Goal: Task Accomplishment & Management: Use online tool/utility

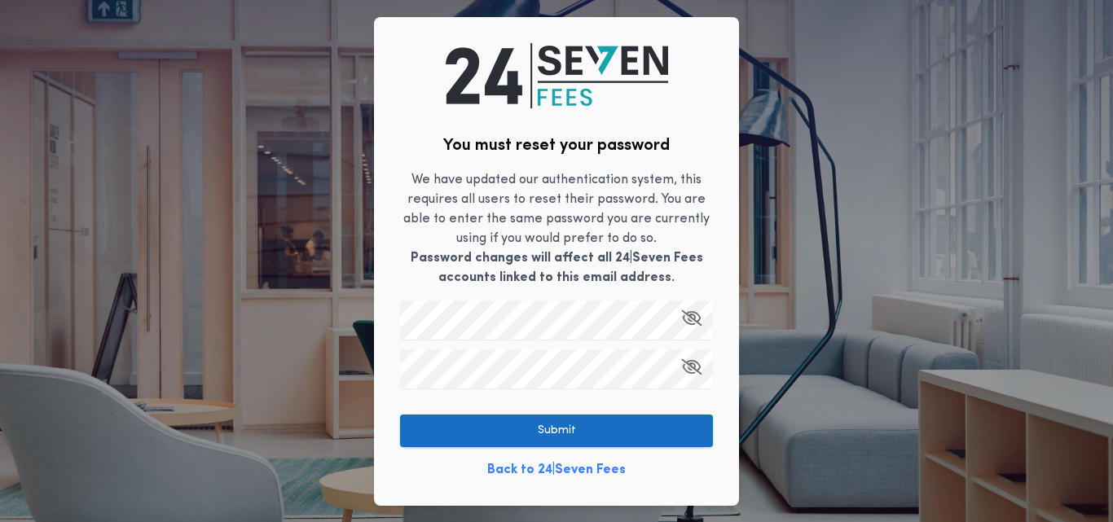
click at [466, 431] on button "Submit" at bounding box center [556, 431] width 313 height 33
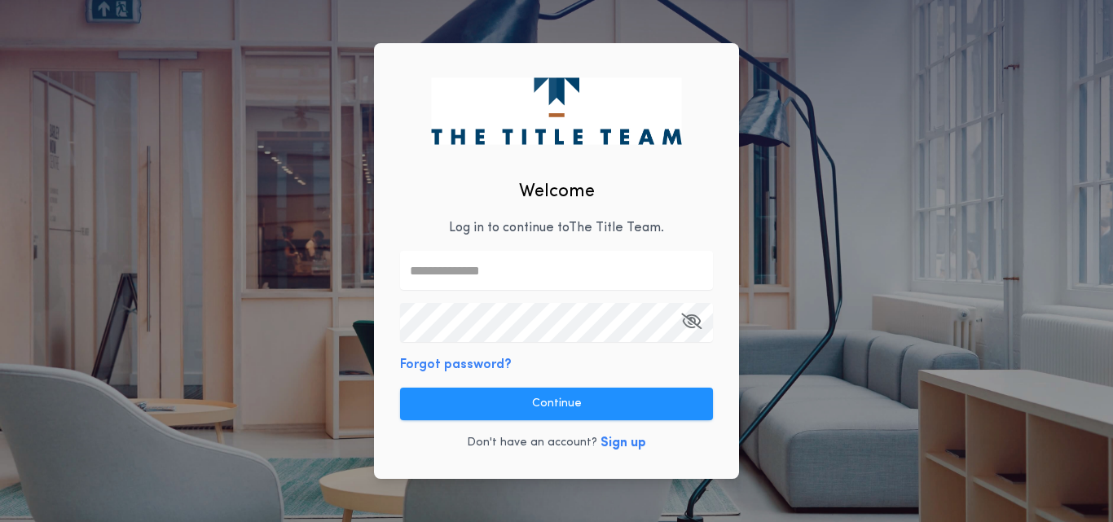
type input "**********"
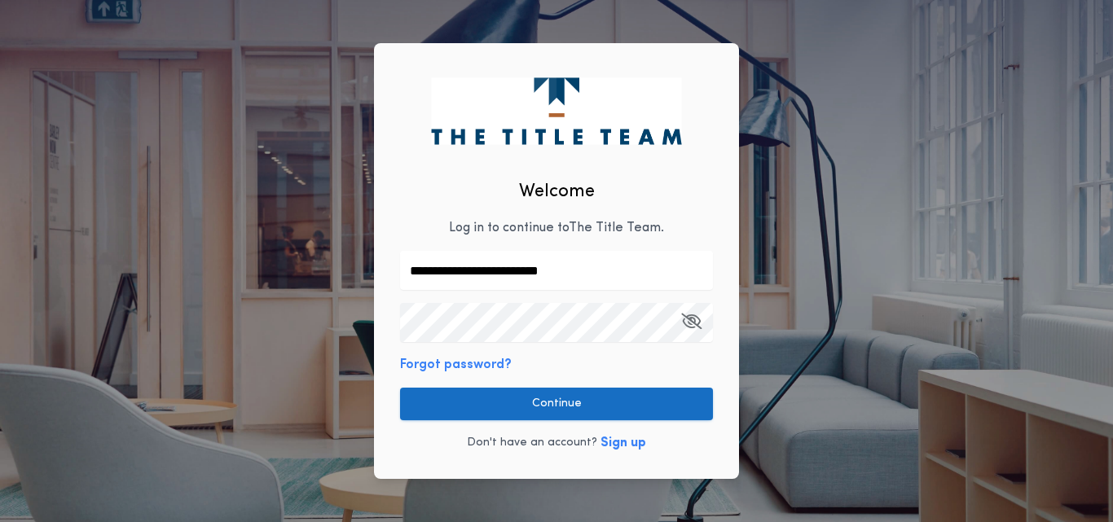
click at [525, 406] on button "Continue" at bounding box center [556, 404] width 313 height 33
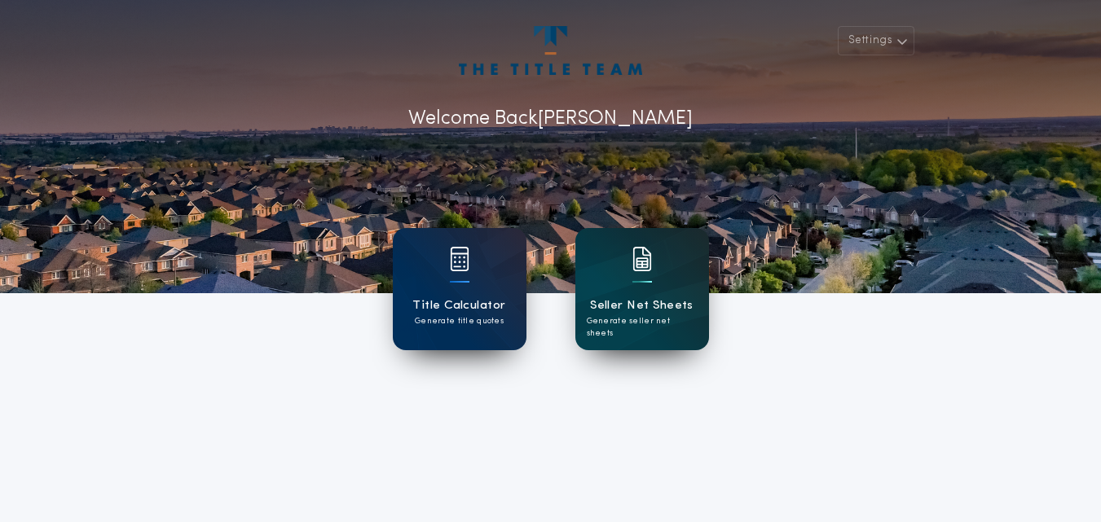
click at [646, 302] on h1 "Seller Net Sheets" at bounding box center [642, 306] width 104 height 19
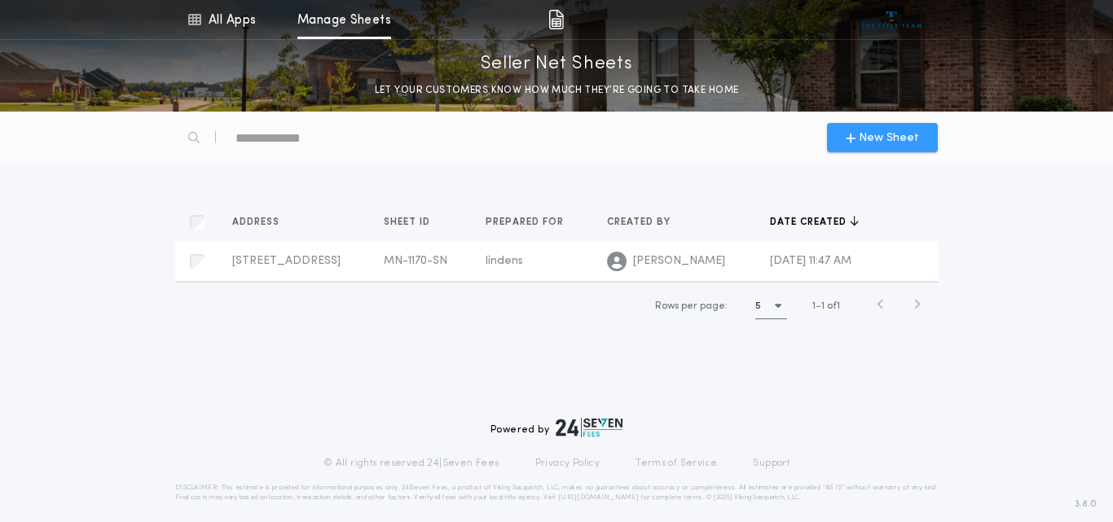
click at [868, 142] on span "New Sheet" at bounding box center [889, 138] width 60 height 17
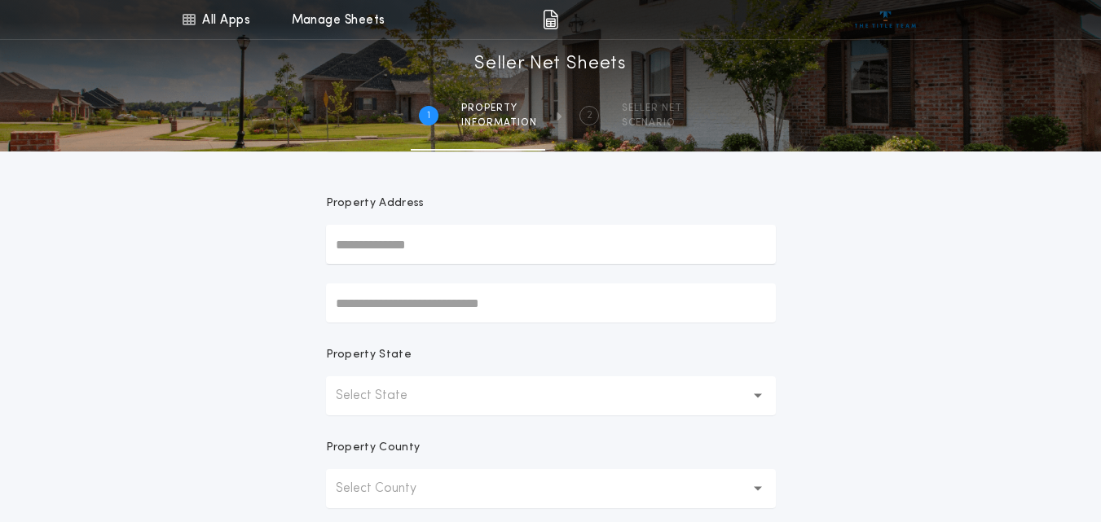
scroll to position [109, 0]
click at [410, 249] on input "text" at bounding box center [551, 242] width 450 height 39
click at [355, 242] on input "**********" at bounding box center [551, 242] width 450 height 39
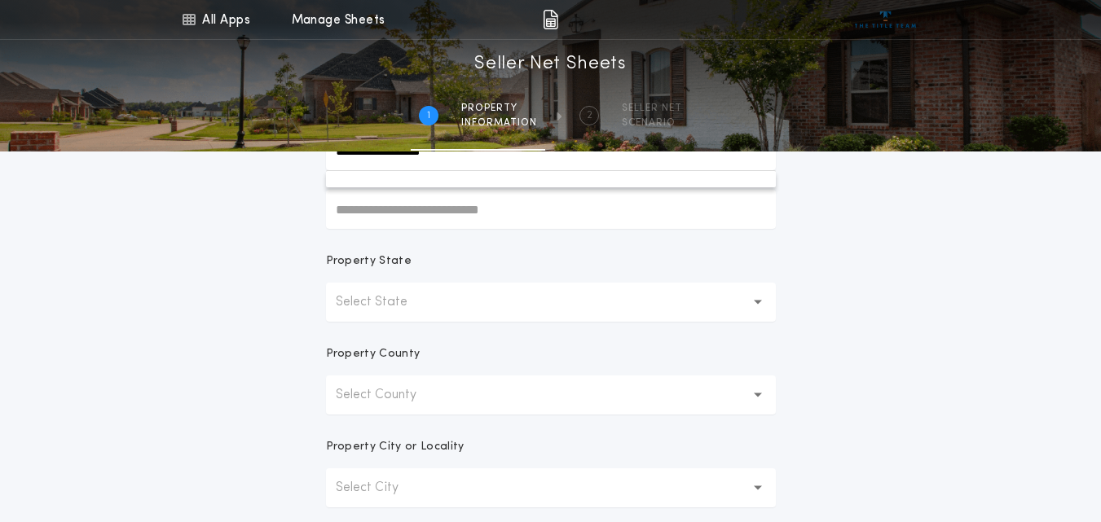
scroll to position [234, 0]
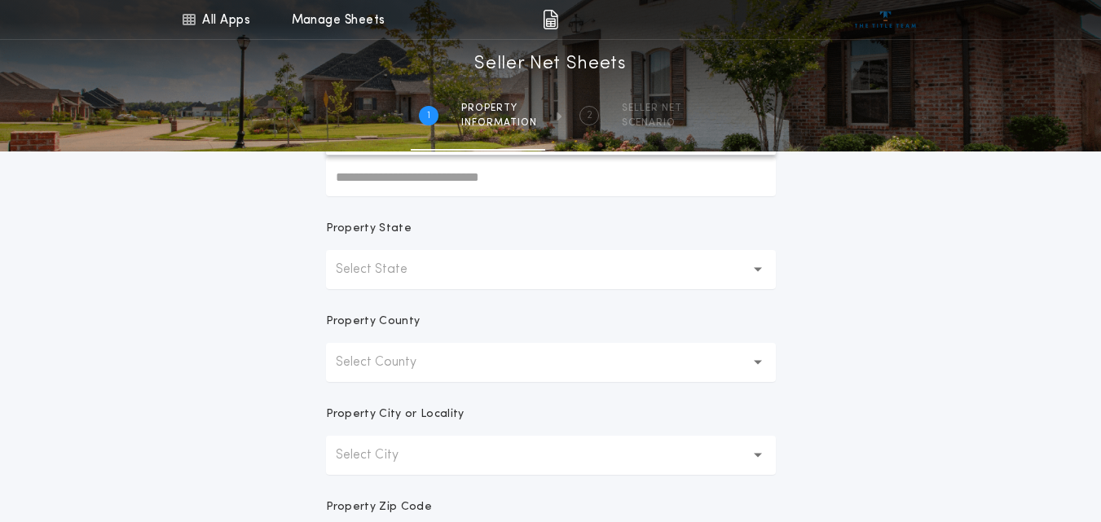
type input "**********"
click at [460, 276] on button "Select State" at bounding box center [551, 269] width 450 height 39
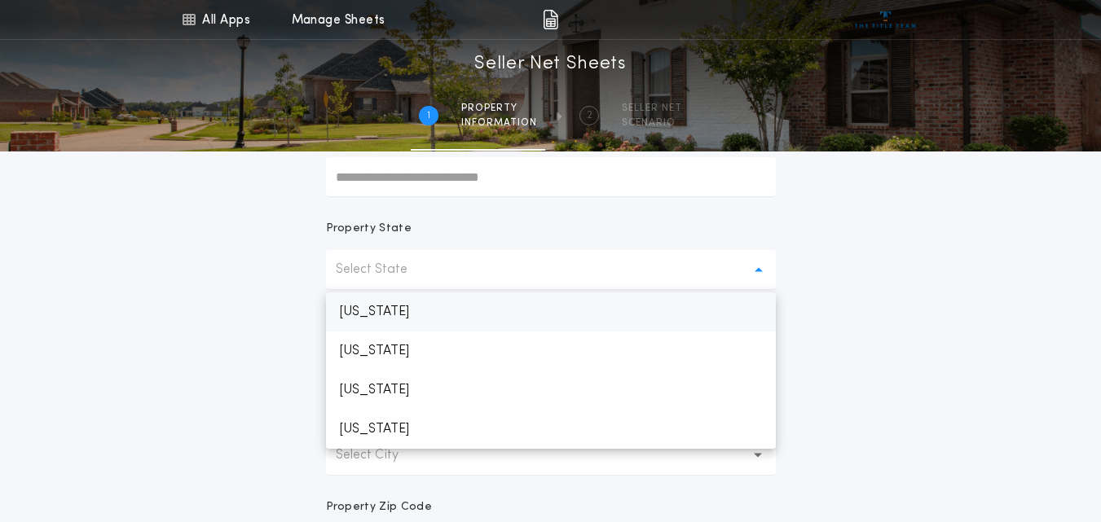
click at [401, 305] on p "[US_STATE]" at bounding box center [551, 312] width 450 height 39
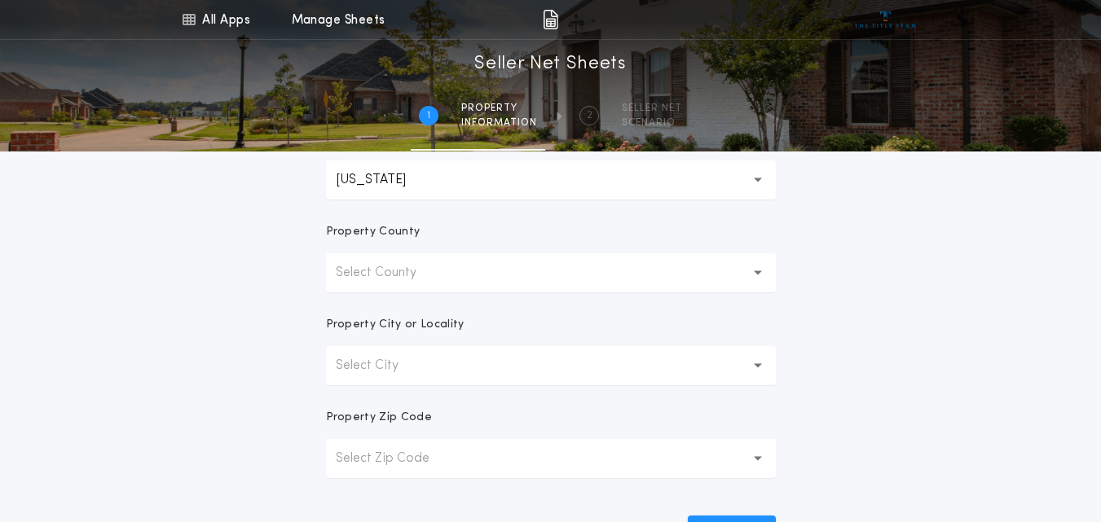
scroll to position [324, 0]
click at [597, 271] on button "Select County" at bounding box center [551, 272] width 450 height 39
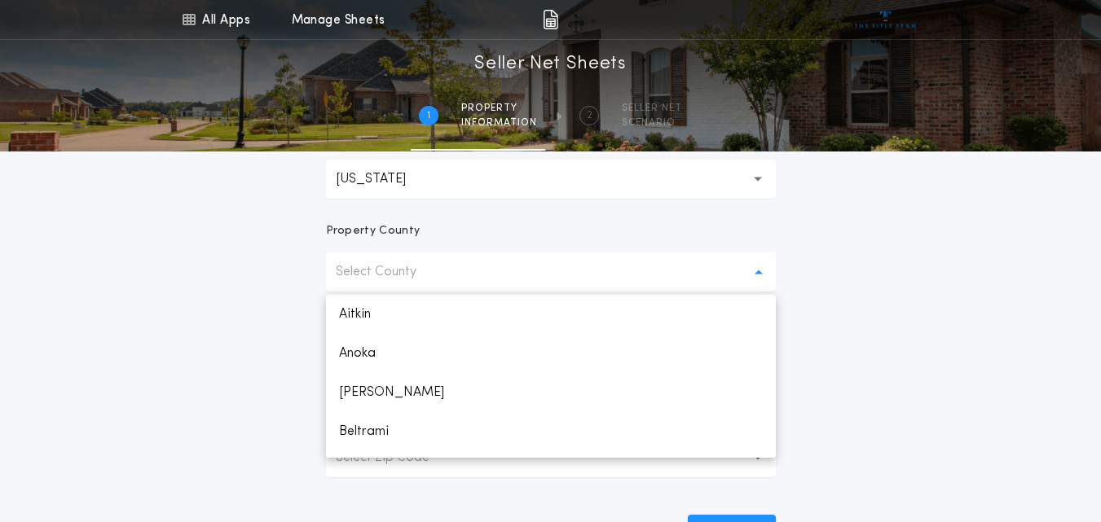
click at [495, 270] on button "Select County" at bounding box center [551, 272] width 450 height 39
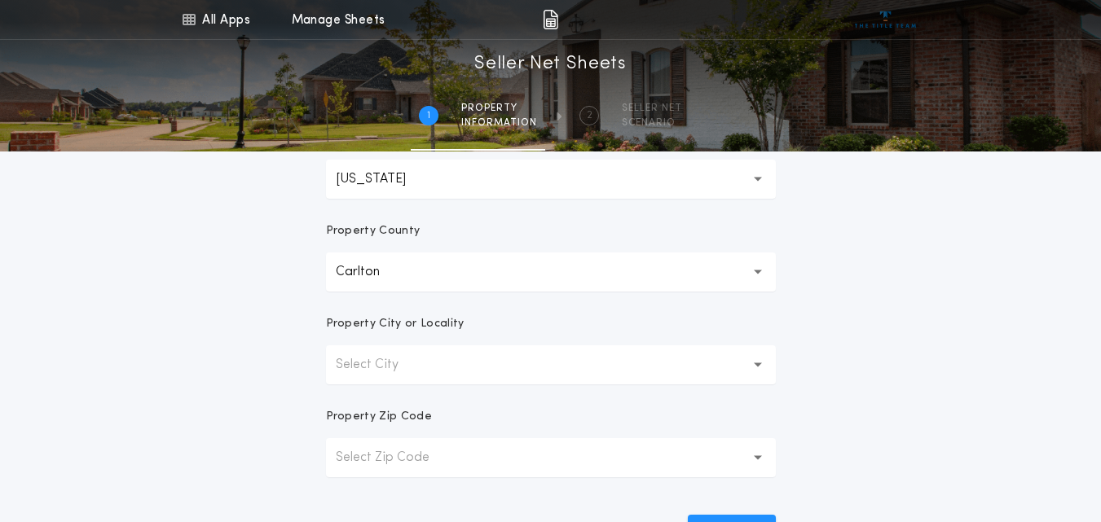
click at [503, 267] on button "Carlton" at bounding box center [551, 272] width 450 height 39
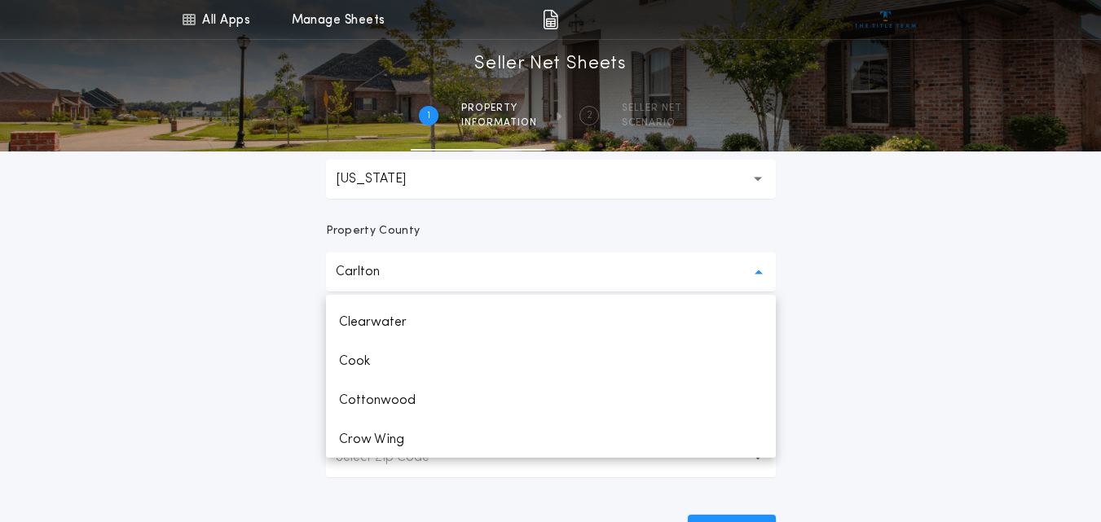
scroll to position [540, 0]
click at [374, 355] on p "Cook" at bounding box center [551, 360] width 450 height 39
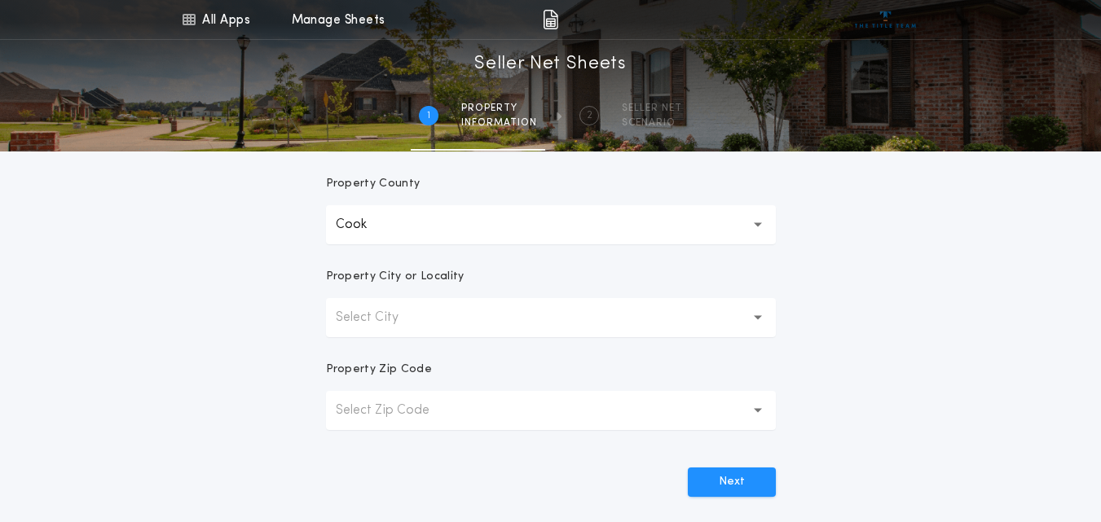
scroll to position [402, 0]
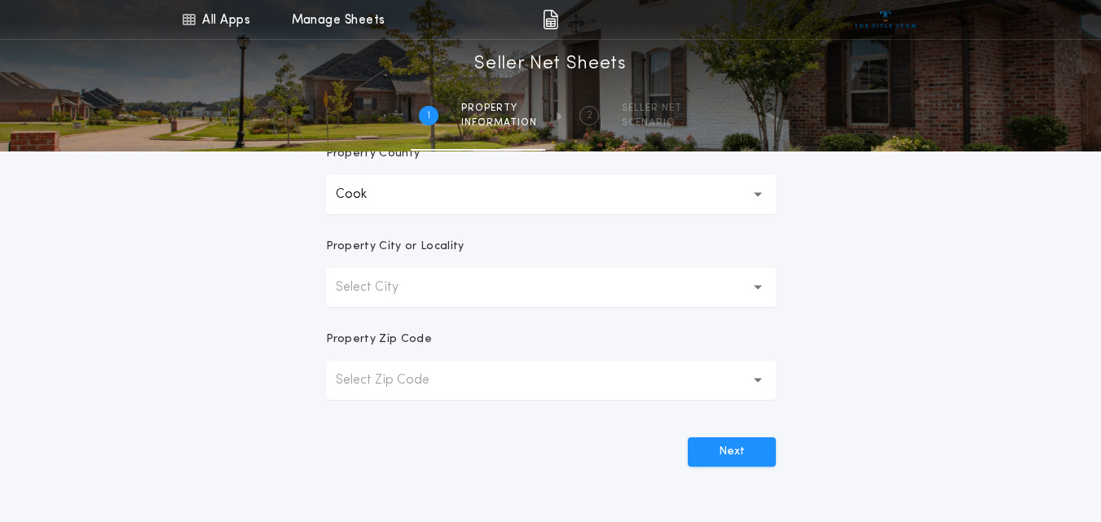
click at [469, 289] on button "Select City" at bounding box center [551, 287] width 450 height 39
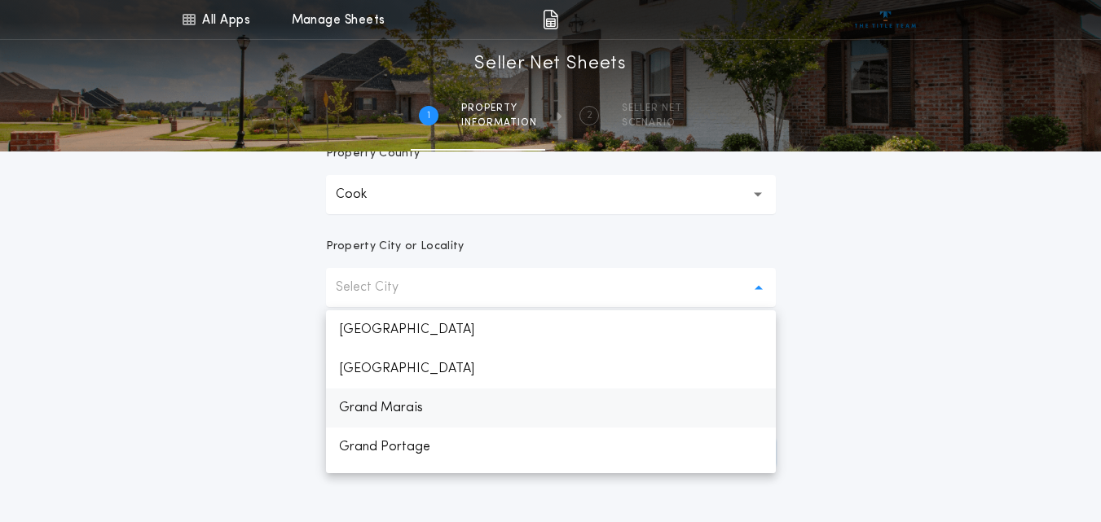
click at [392, 413] on p "Grand Marais" at bounding box center [551, 408] width 450 height 39
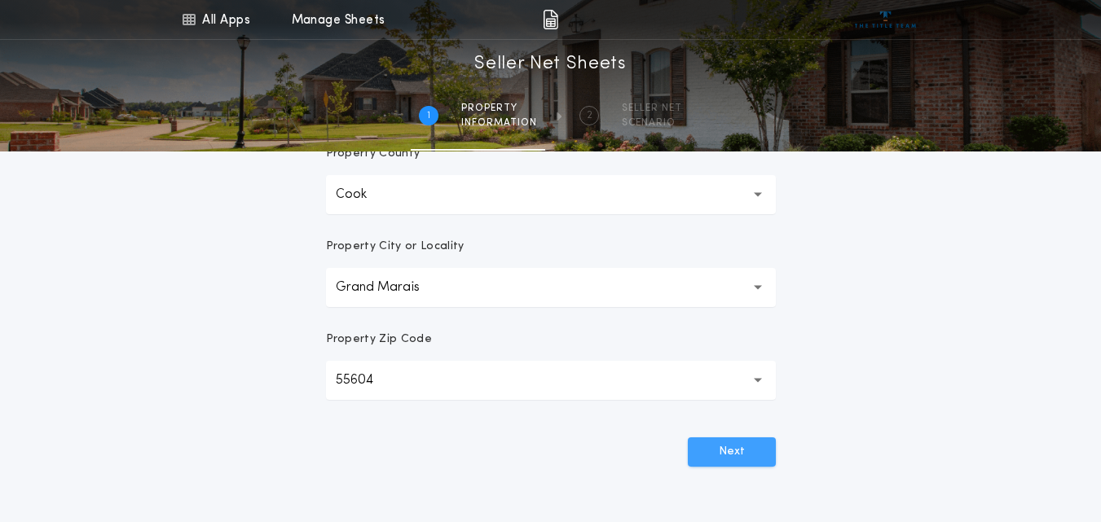
click at [739, 454] on button "Next" at bounding box center [732, 452] width 88 height 29
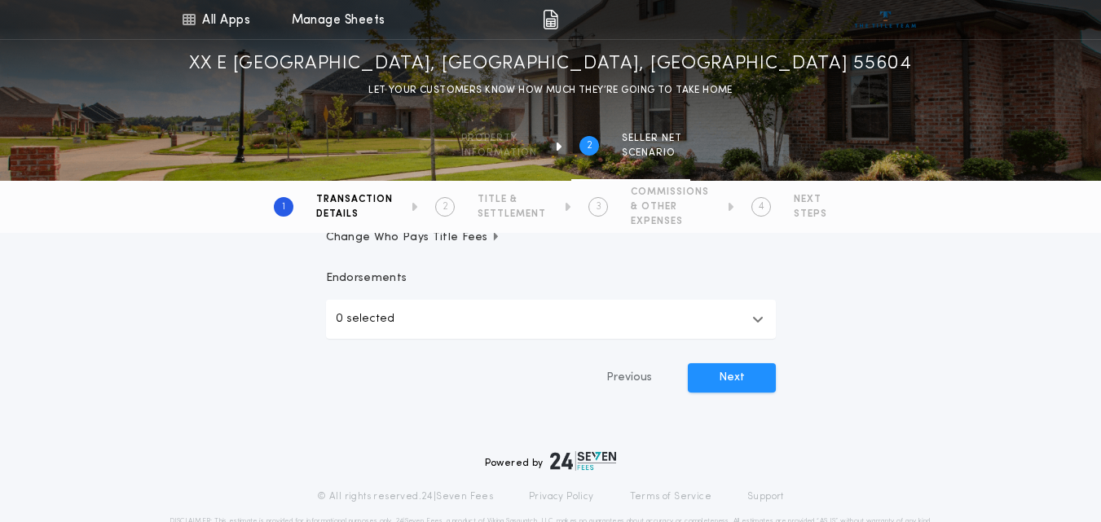
scroll to position [598, 0]
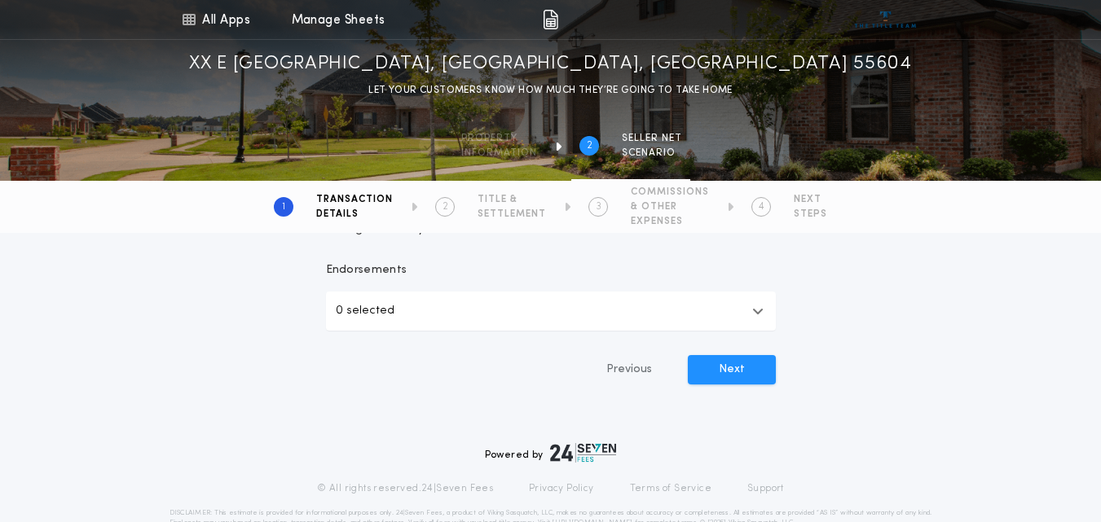
click at [751, 306] on button "0 selected" at bounding box center [551, 311] width 450 height 39
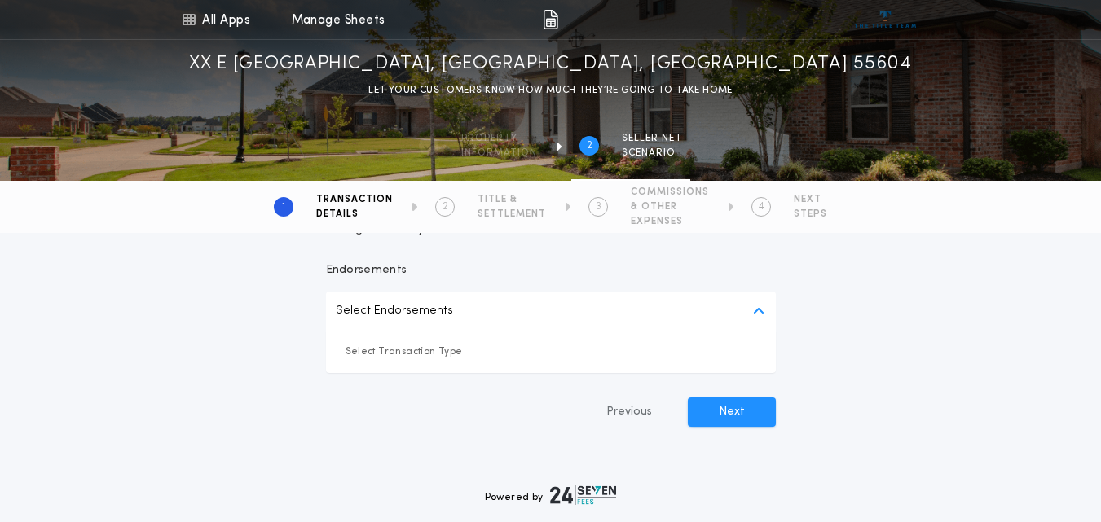
click at [751, 306] on button "Select Endorsements" at bounding box center [551, 311] width 450 height 39
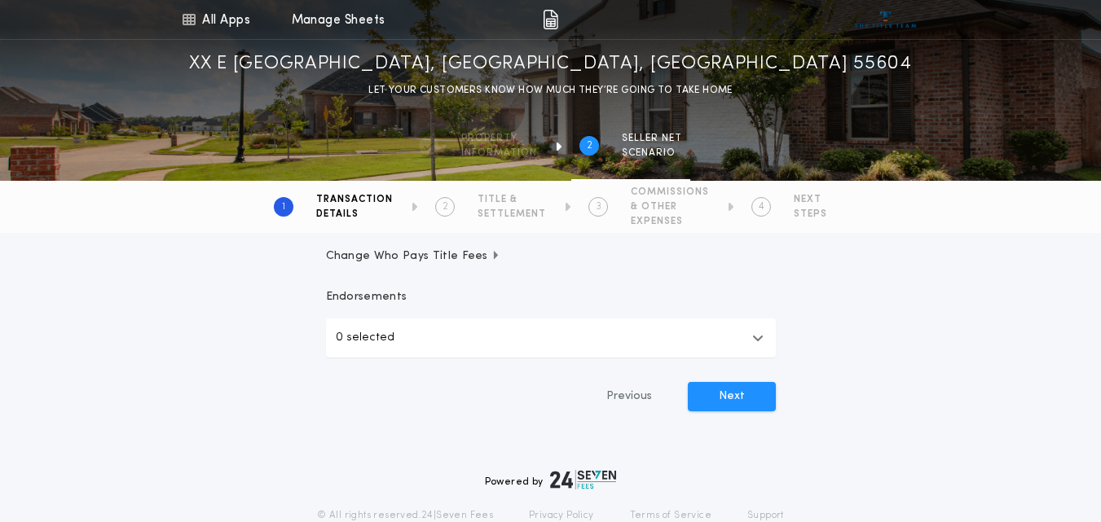
scroll to position [526, 0]
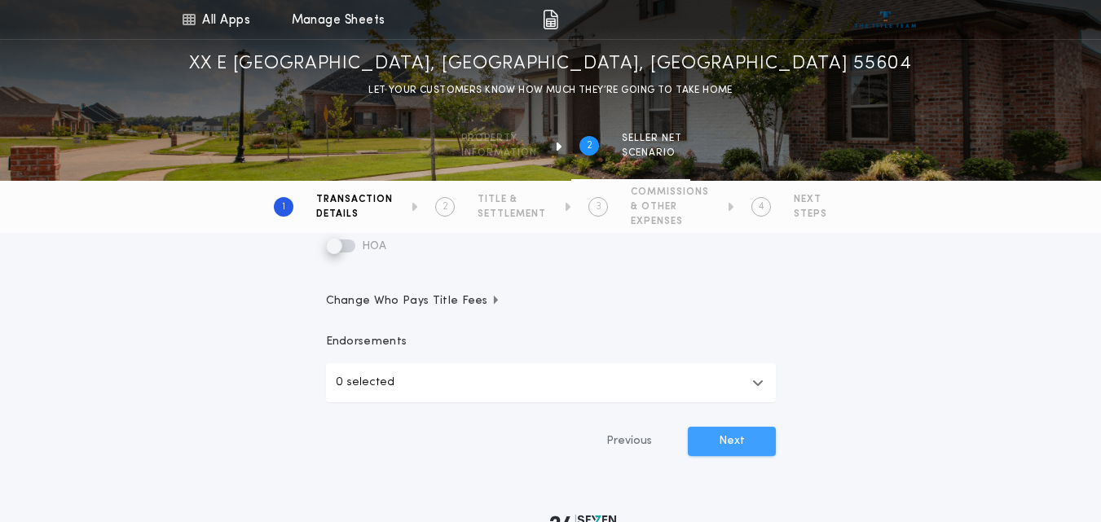
click at [723, 437] on button "Next" at bounding box center [732, 441] width 88 height 29
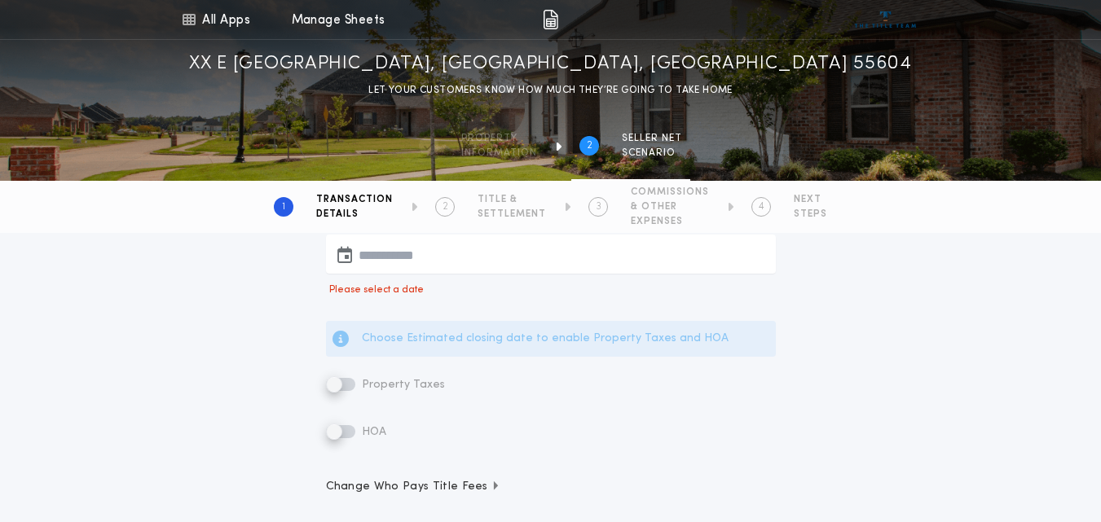
scroll to position [397, 0]
click at [400, 253] on button "button" at bounding box center [551, 255] width 450 height 39
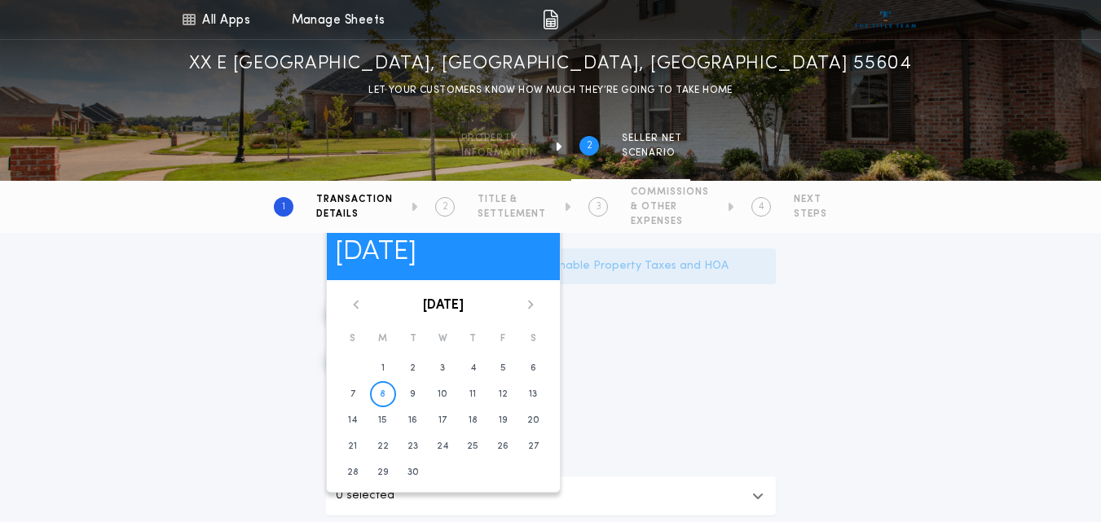
scroll to position [471, 0]
click at [529, 303] on icon at bounding box center [531, 304] width 10 height 10
click at [501, 371] on time "3" at bounding box center [502, 367] width 5 height 13
type input "**********"
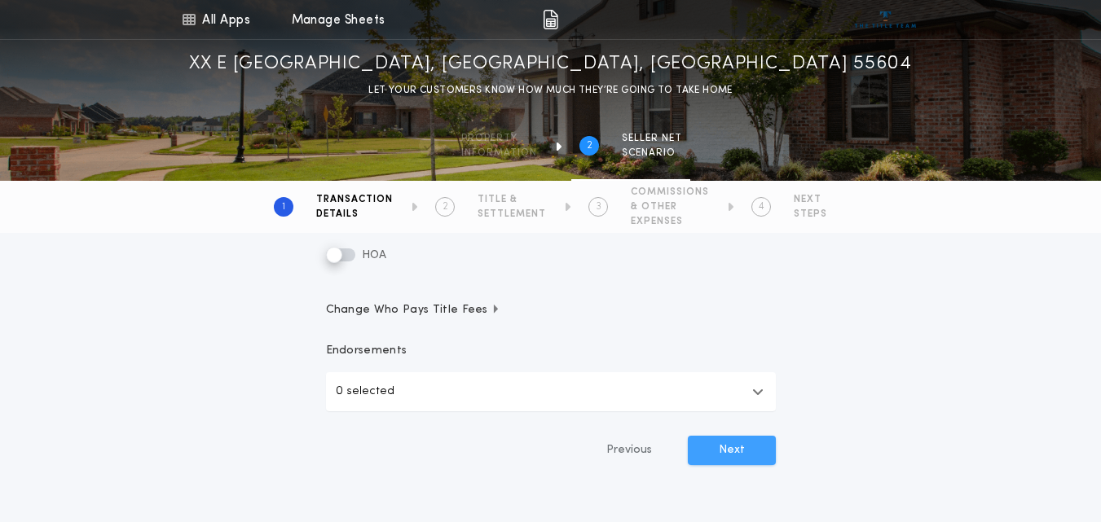
scroll to position [509, 0]
click at [754, 450] on button "Next" at bounding box center [732, 448] width 88 height 29
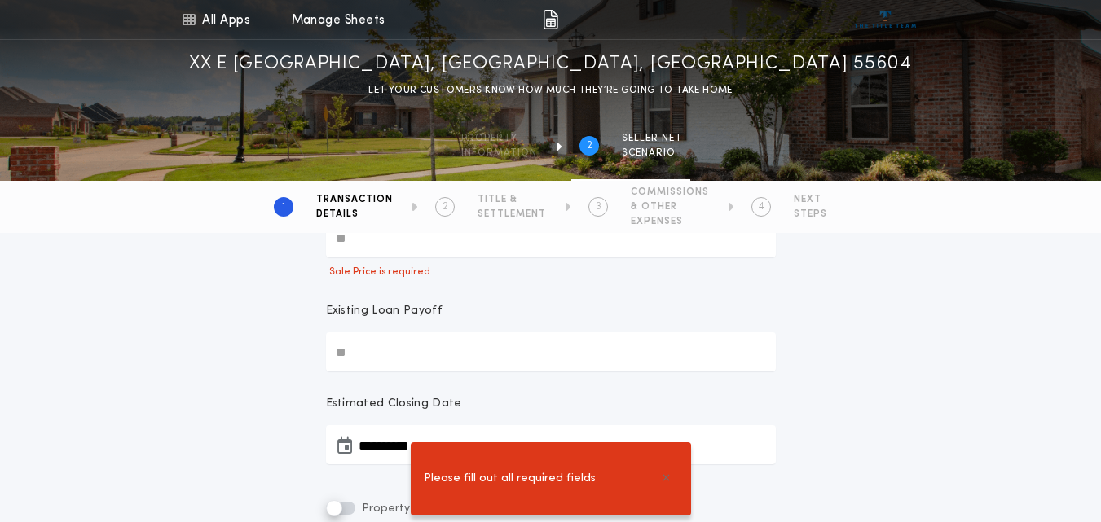
scroll to position [205, 0]
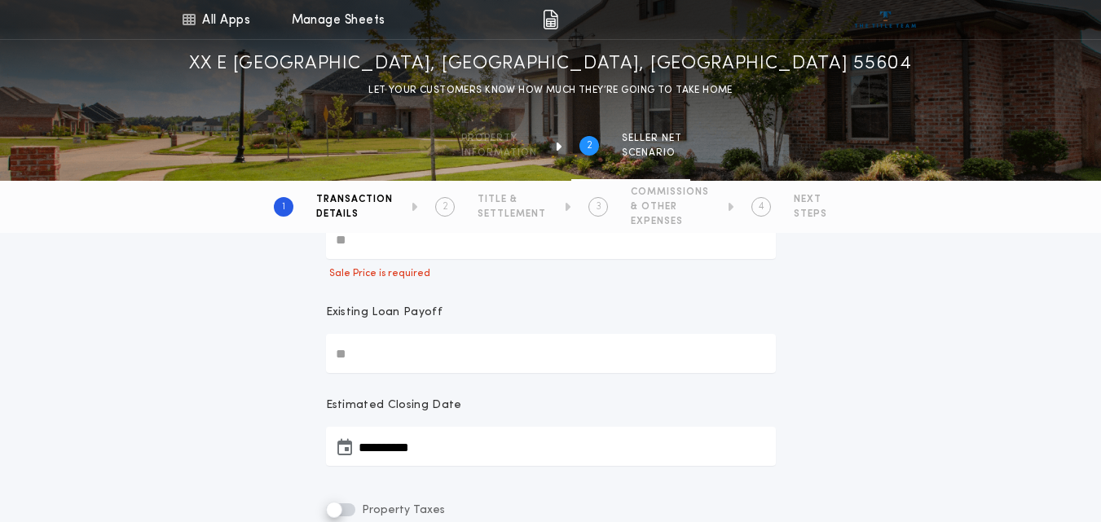
click at [402, 357] on input "Existing Loan Payoff" at bounding box center [551, 353] width 450 height 39
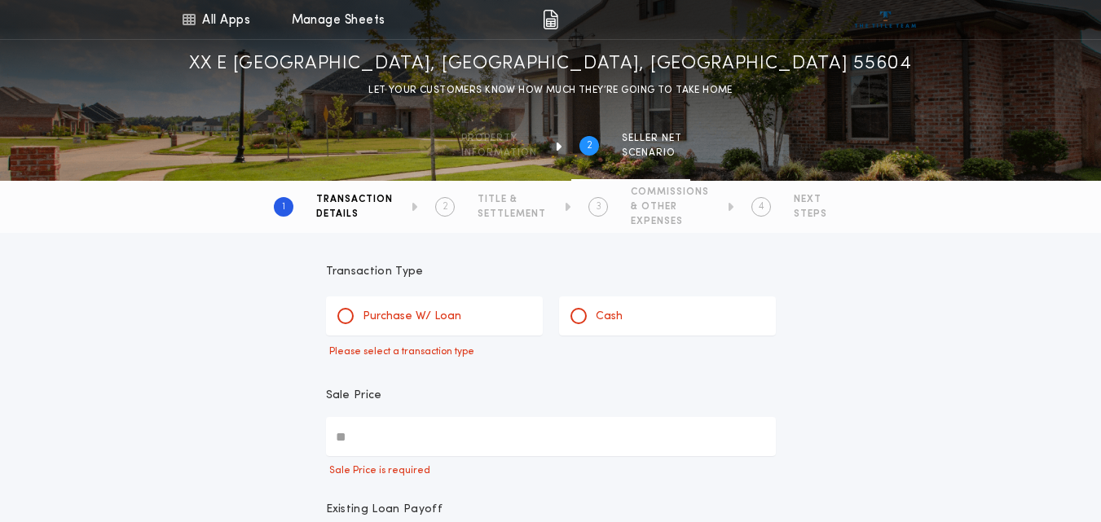
scroll to position [0, 0]
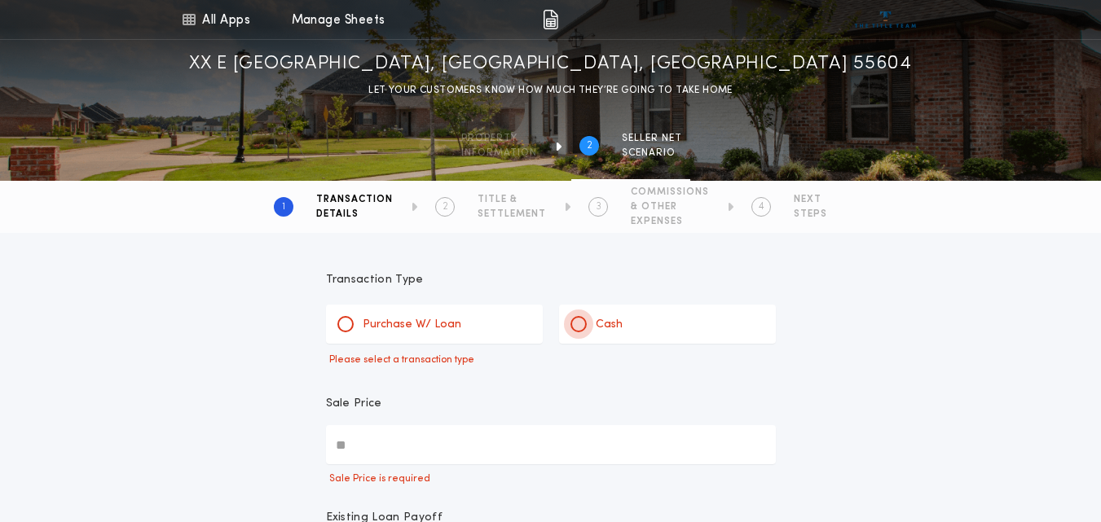
click at [575, 320] on div at bounding box center [578, 324] width 16 height 16
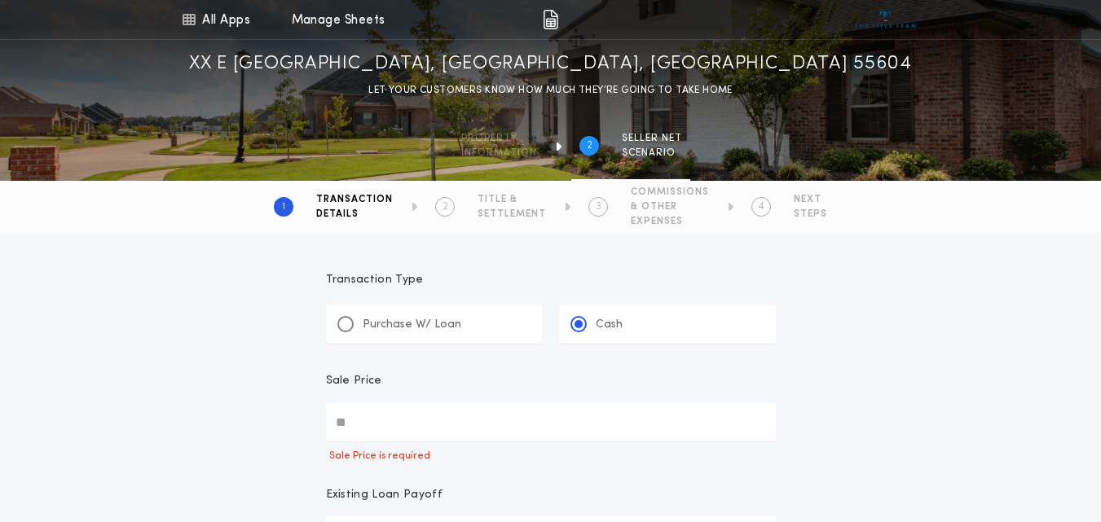
click at [364, 431] on input "Sale Price" at bounding box center [551, 422] width 450 height 39
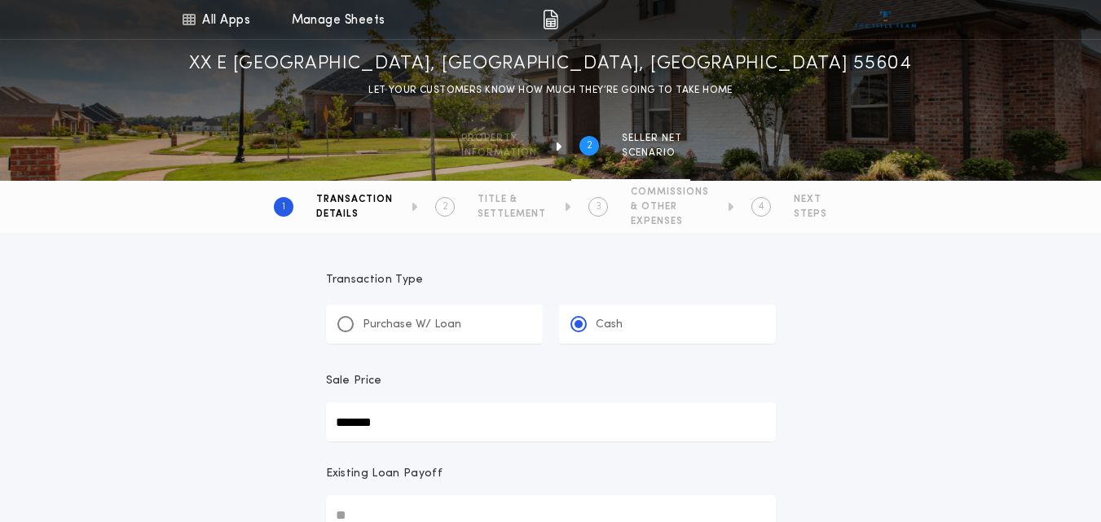
type input "*******"
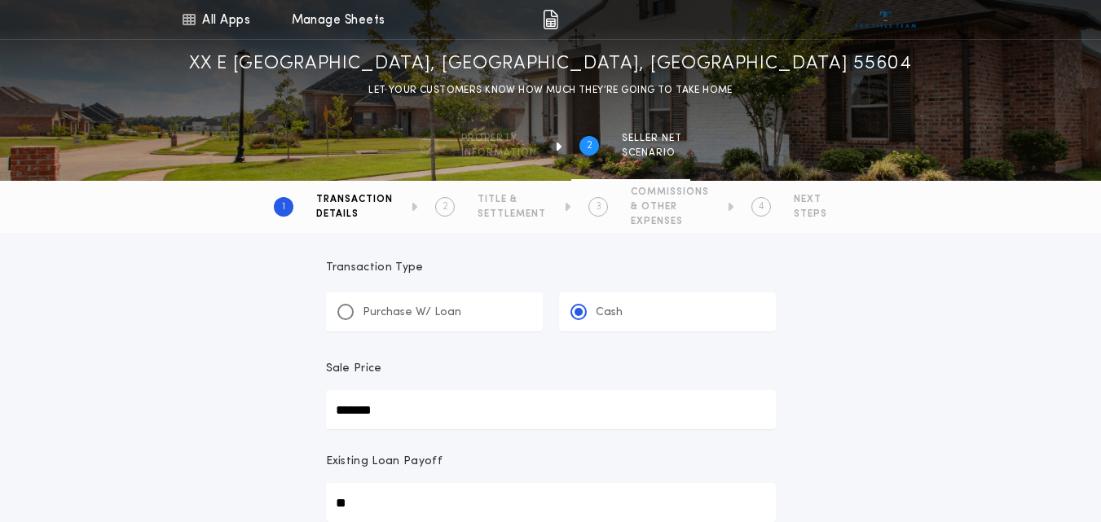
type input "**"
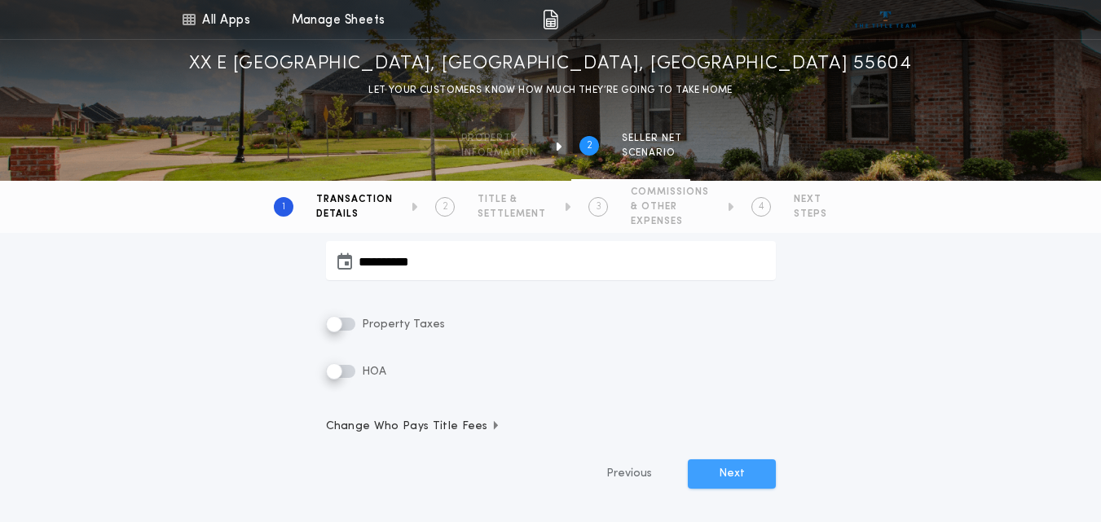
click at [734, 478] on button "Next" at bounding box center [732, 474] width 88 height 29
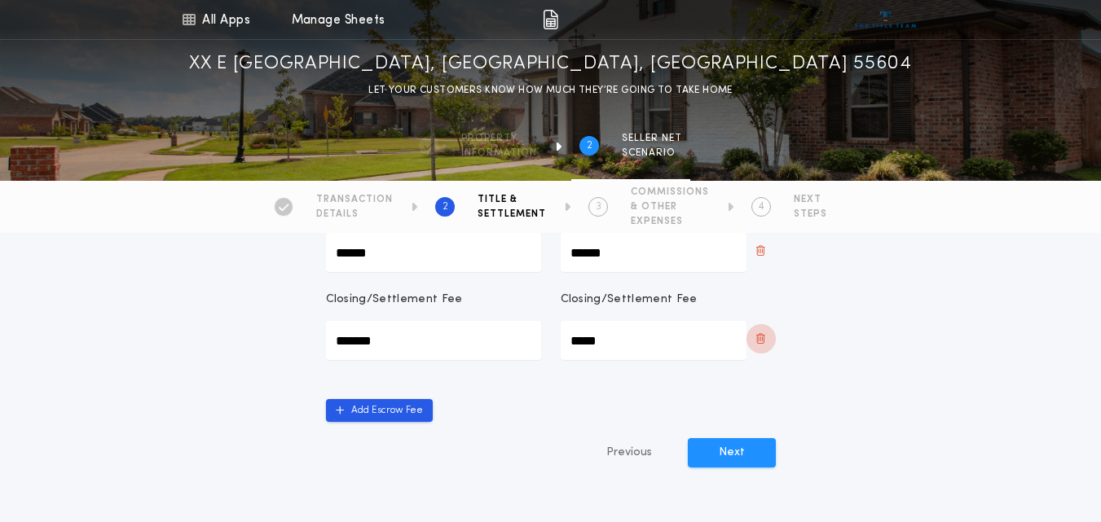
scroll to position [783, 0]
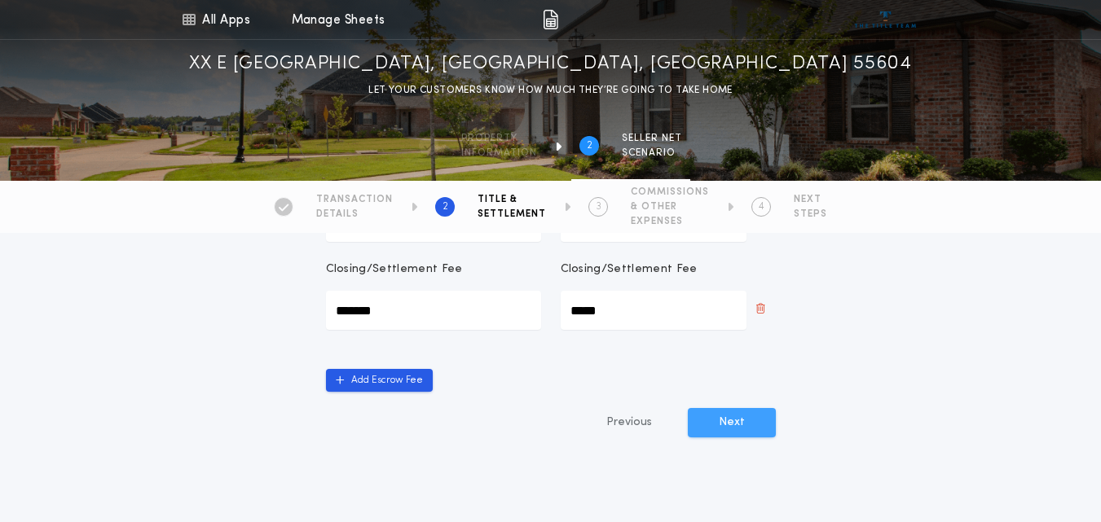
click at [747, 408] on button "Next" at bounding box center [732, 422] width 88 height 29
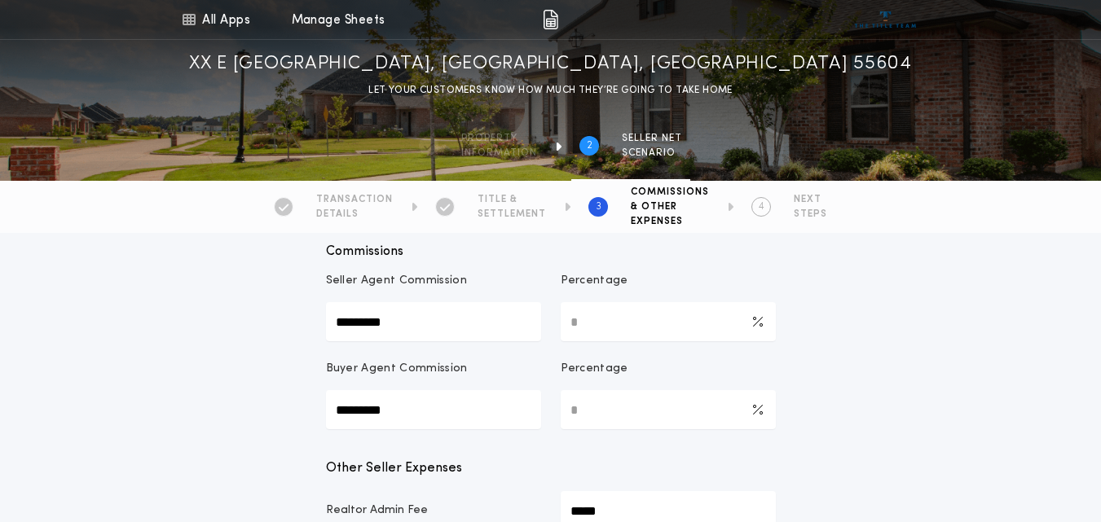
scroll to position [244, 0]
click at [593, 409] on Commission-percentage "*" at bounding box center [668, 408] width 215 height 39
type Commission-percentage "***"
type Commission-value "*********"
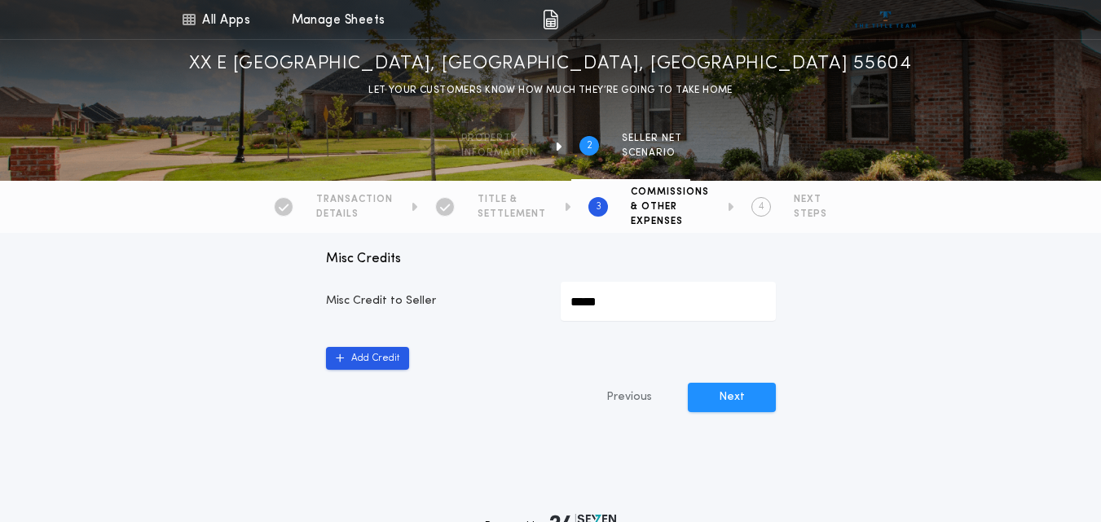
scroll to position [970, 0]
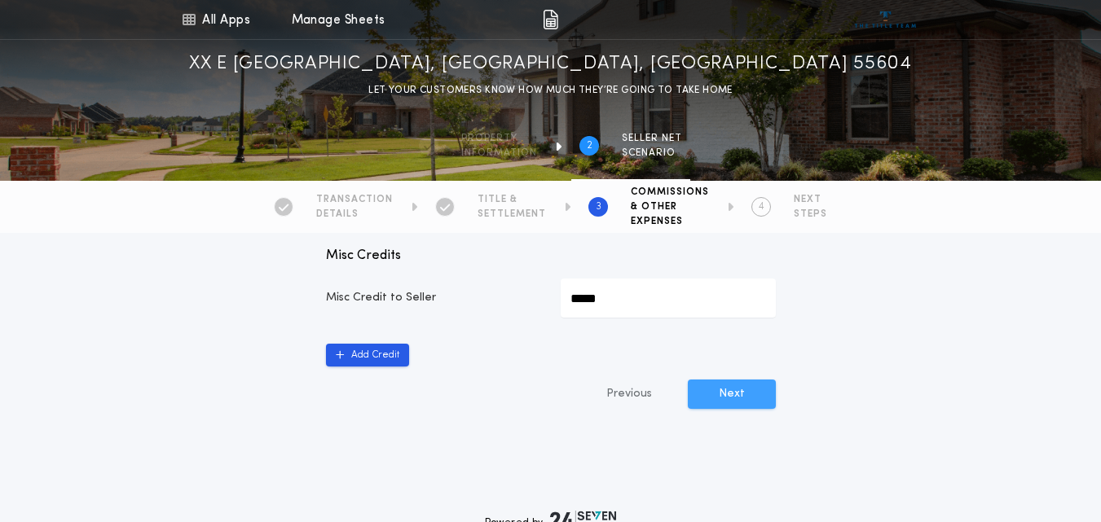
click at [751, 394] on button "Next" at bounding box center [732, 394] width 88 height 29
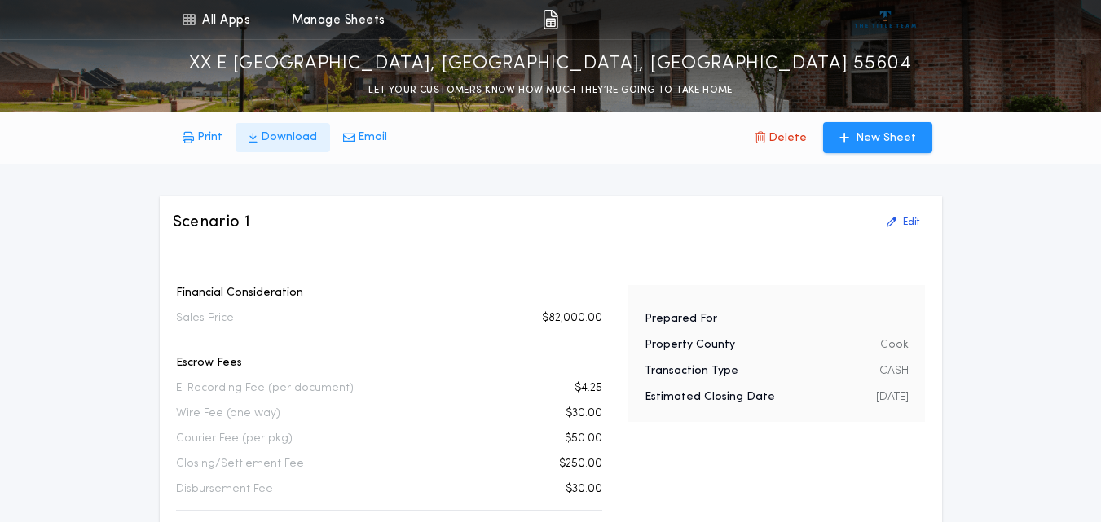
click at [278, 134] on p "Download" at bounding box center [289, 138] width 56 height 16
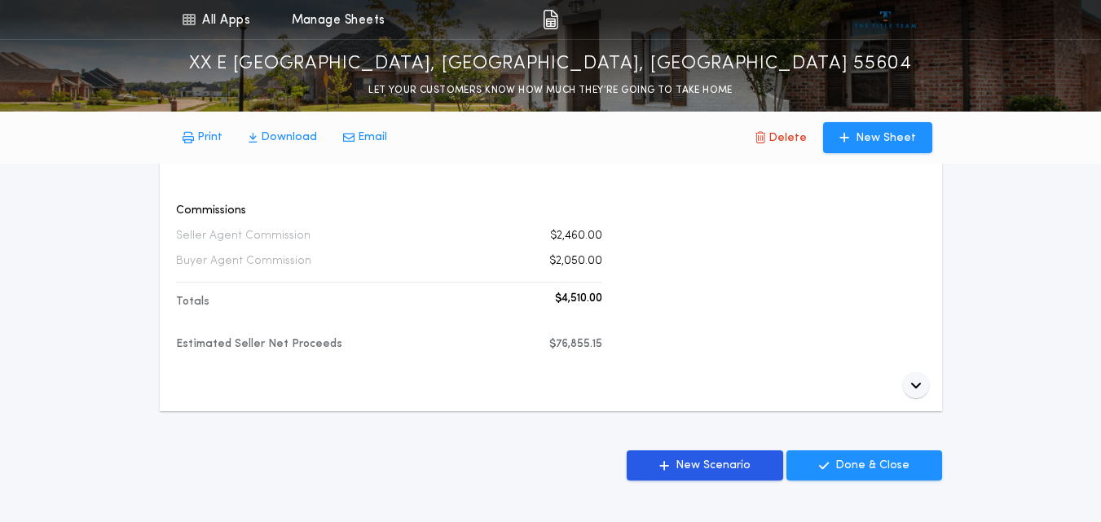
scroll to position [494, 0]
